Goal: Check status: Check status

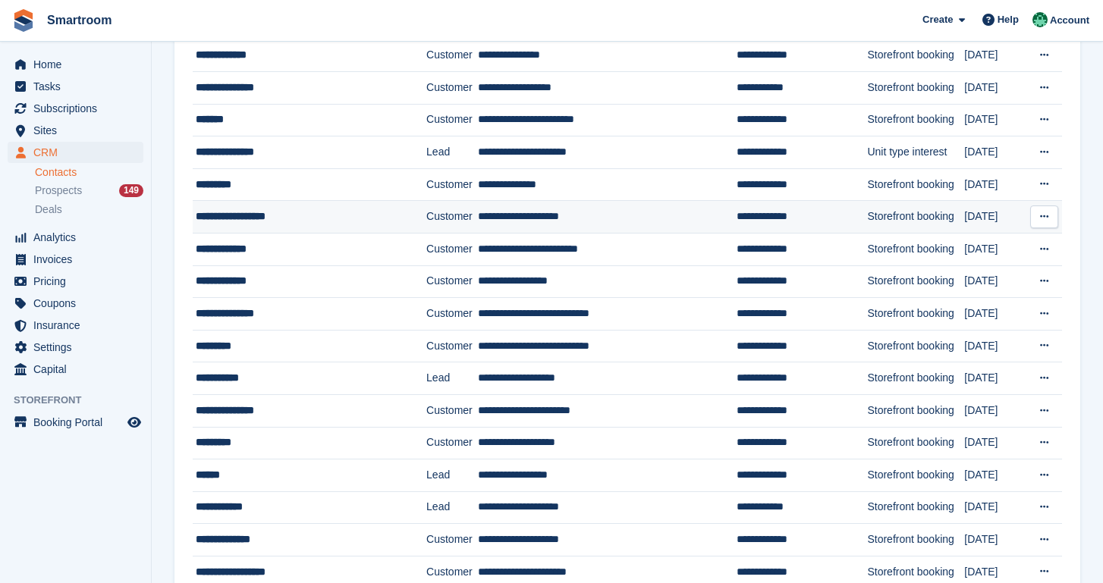
scroll to position [274, 0]
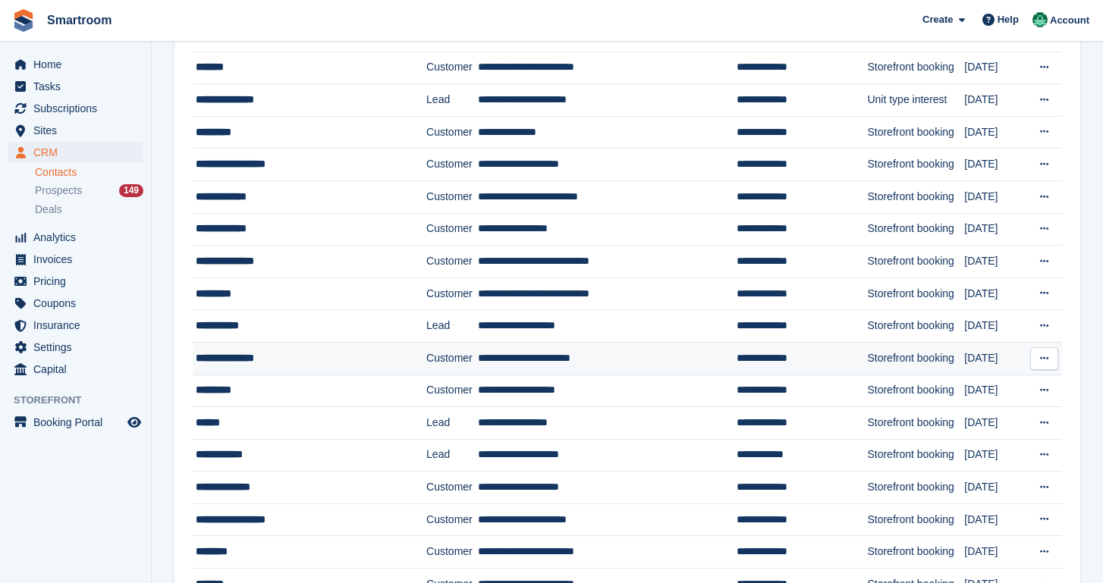
click at [551, 360] on td "**********" at bounding box center [607, 358] width 259 height 33
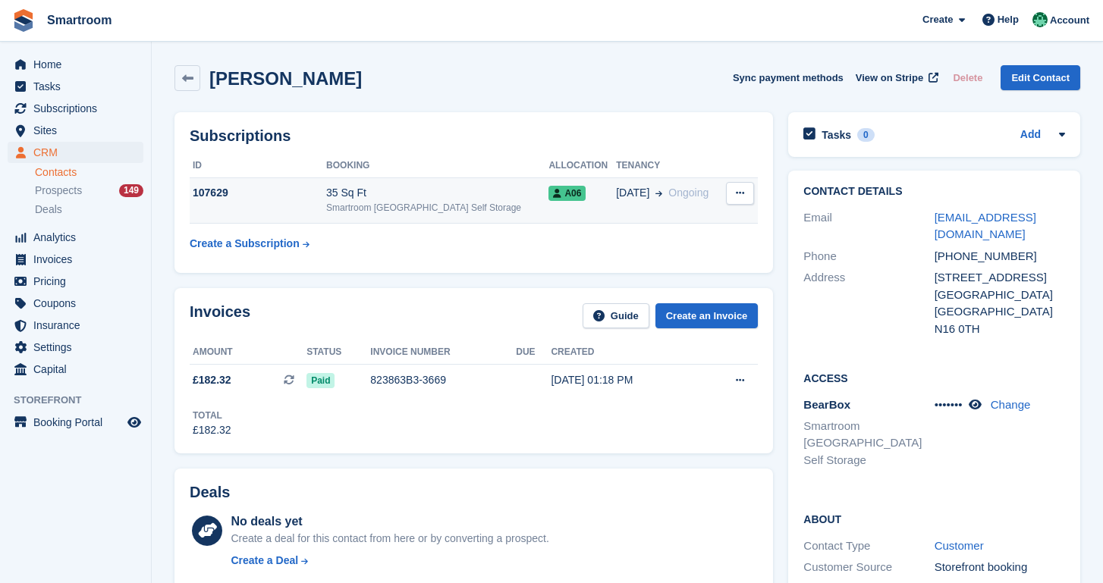
click at [433, 195] on div "35 Sq Ft" at bounding box center [437, 193] width 222 height 16
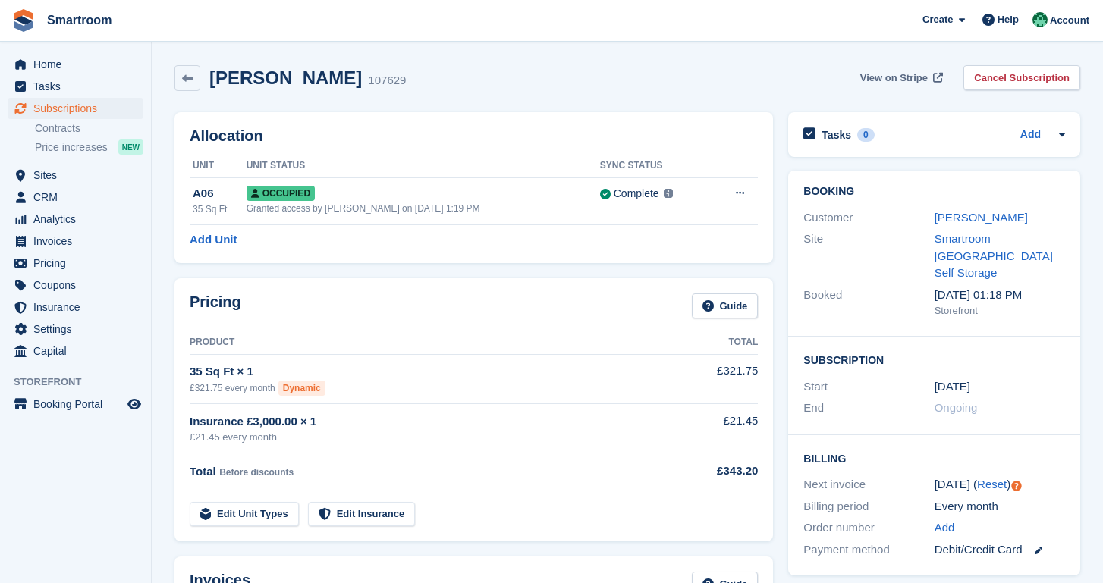
click at [914, 80] on span "View on Stripe" at bounding box center [893, 78] width 67 height 15
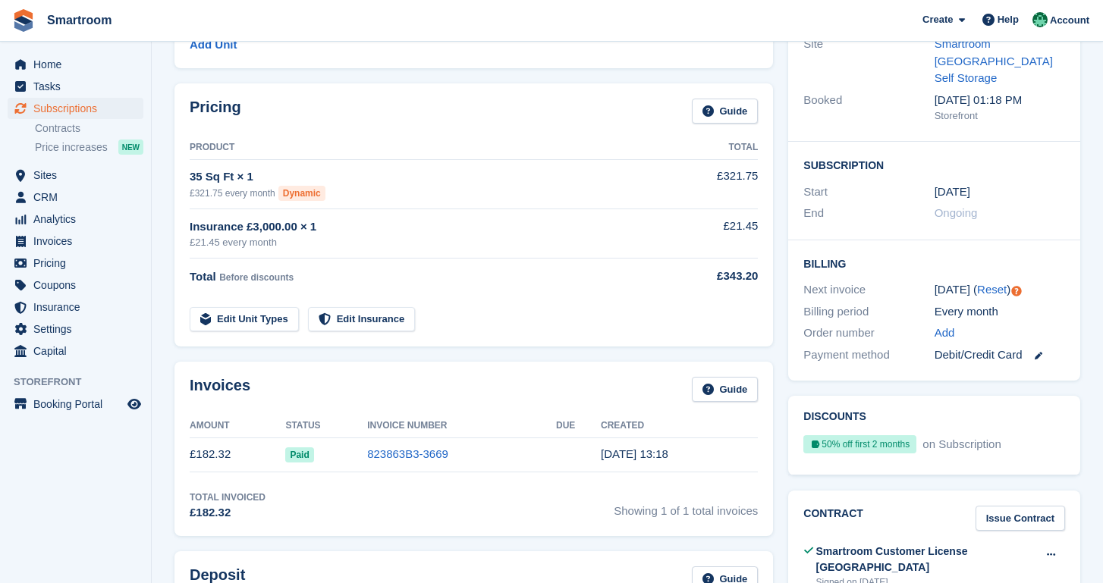
scroll to position [230, 0]
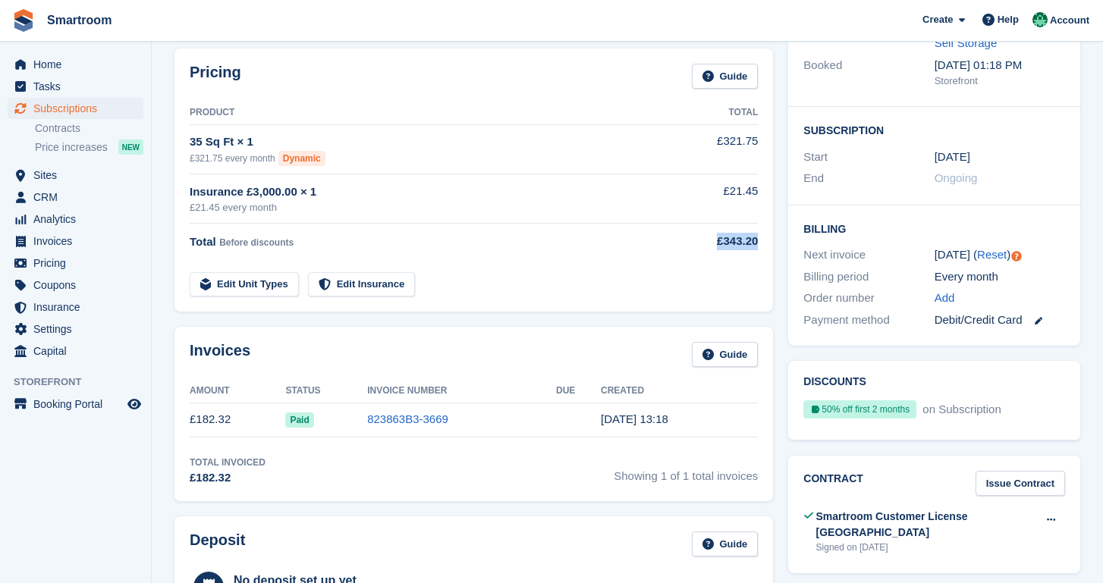
drag, startPoint x: 712, startPoint y: 240, endPoint x: 780, endPoint y: 239, distance: 68.3
click at [780, 239] on div "Pricing Guide Product Total 35 Sq Ft × 1 £321.75 every month Dynamic £321.75 In…" at bounding box center [474, 180] width 614 height 278
